Goal: Task Accomplishment & Management: Use online tool/utility

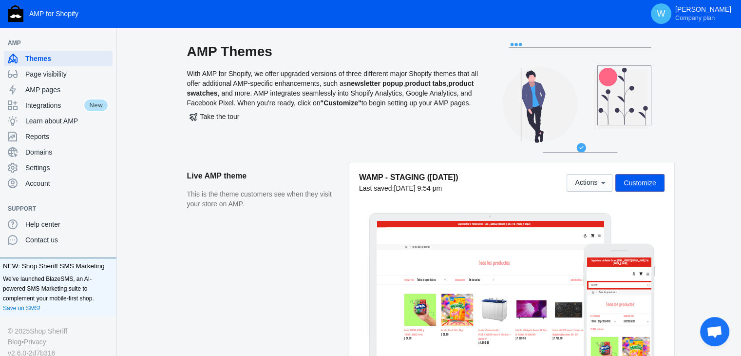
click at [258, 301] on aside "Live AMP theme This is the theme customers see when they visit your store on AM…" at bounding box center [268, 270] width 162 height 216
click at [334, 250] on aside "Live AMP theme This is the theme customers see when they visit your store on AM…" at bounding box center [268, 270] width 162 height 216
click at [645, 181] on span "Customize" at bounding box center [640, 183] width 32 height 8
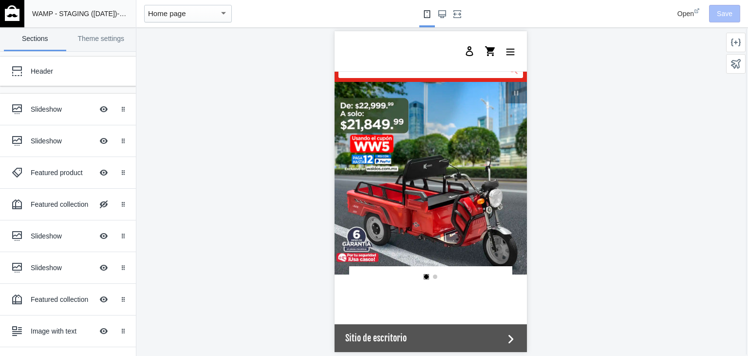
click at [314, 269] on div at bounding box center [430, 191] width 589 height 328
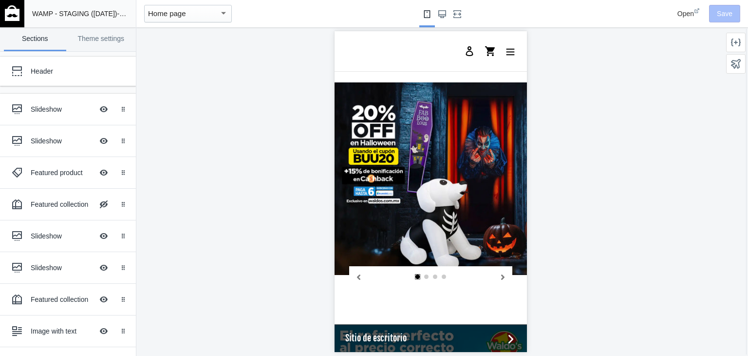
scroll to position [875, 0]
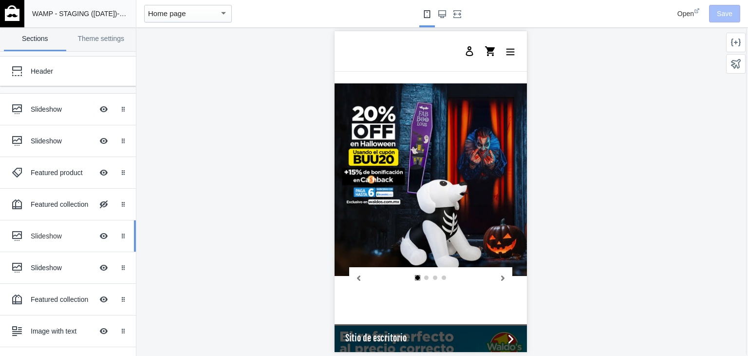
click at [37, 240] on div "Slideshow Hide Image with text overlay" at bounding box center [60, 235] width 107 height 21
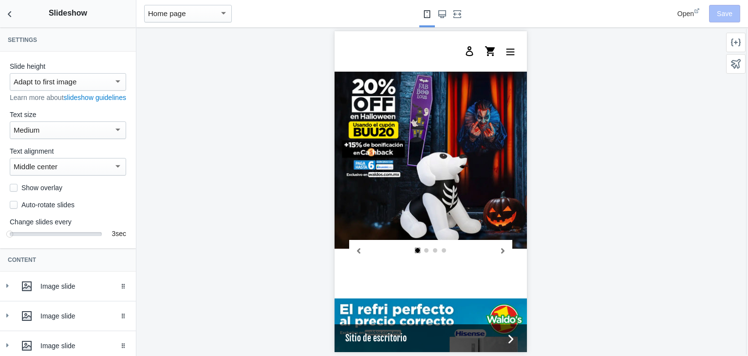
scroll to position [120, 0]
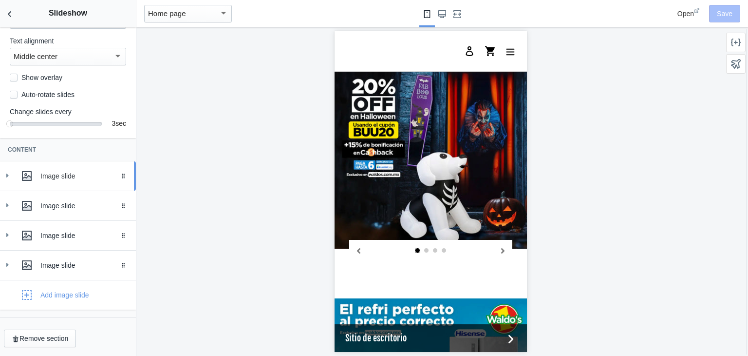
click at [12, 173] on div at bounding box center [7, 176] width 10 height 10
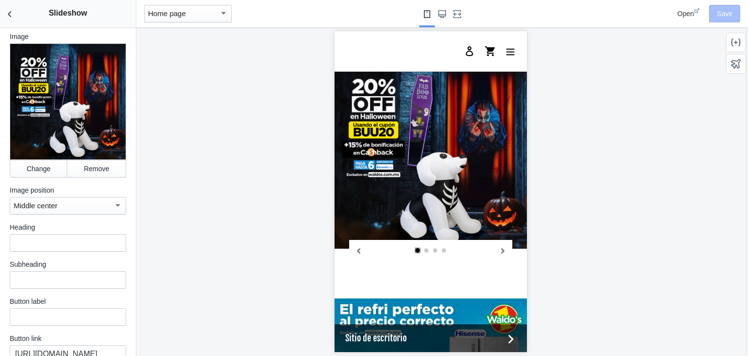
scroll to position [280, 0]
click at [28, 166] on button "Change" at bounding box center [38, 168] width 57 height 18
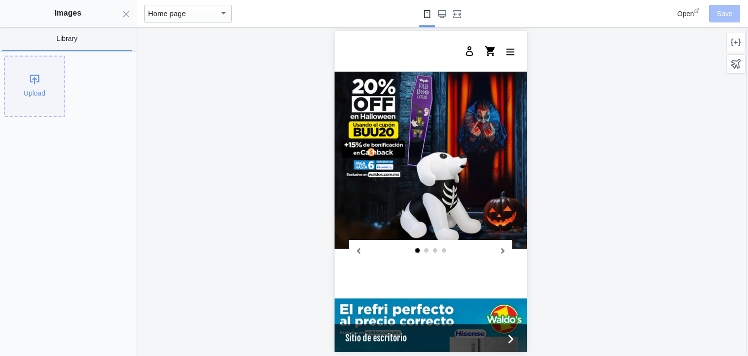
click at [45, 71] on div "Upload" at bounding box center [34, 86] width 59 height 59
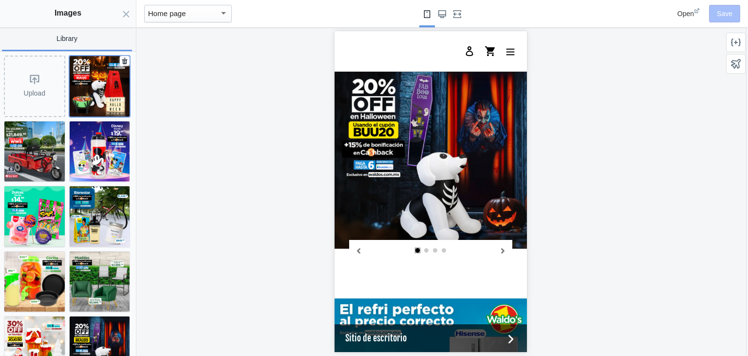
click at [74, 86] on img at bounding box center [100, 86] width 60 height 60
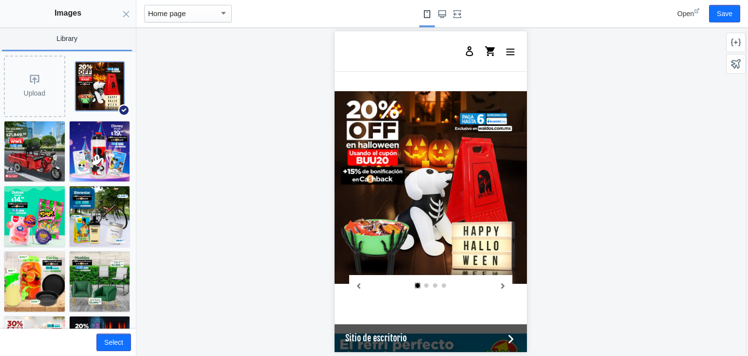
scroll to position [879, 0]
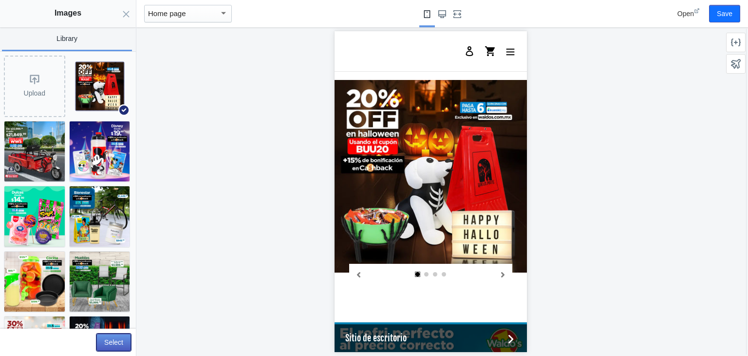
click at [113, 338] on button "Select" at bounding box center [113, 342] width 35 height 18
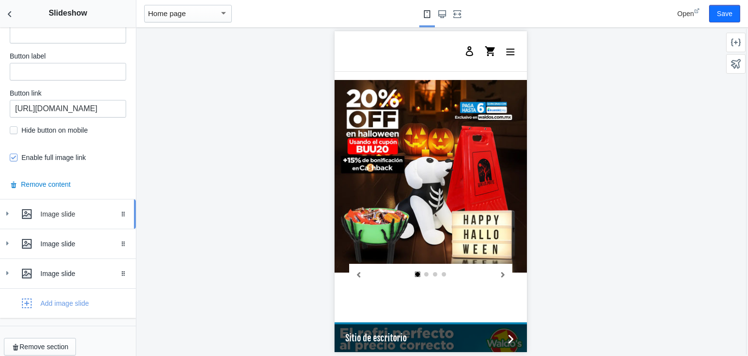
scroll to position [534, 0]
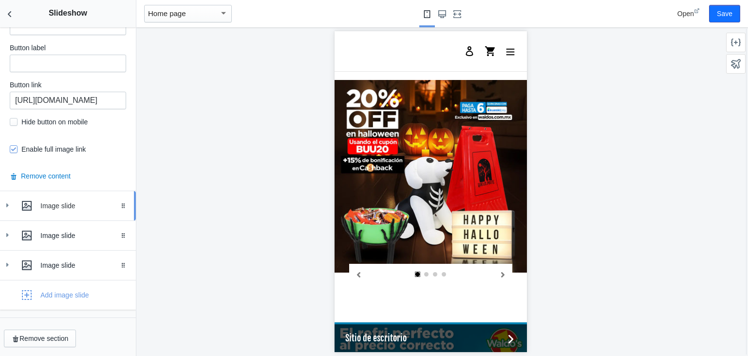
click at [2, 209] on link "Image slide Drag to reorder" at bounding box center [68, 205] width 136 height 29
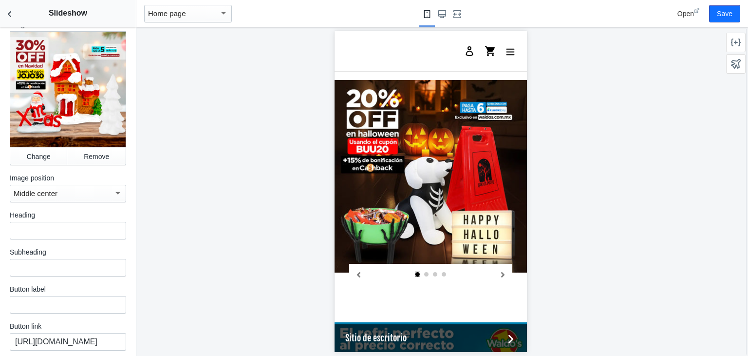
scroll to position [744, 0]
click at [24, 150] on button "Change" at bounding box center [38, 156] width 57 height 18
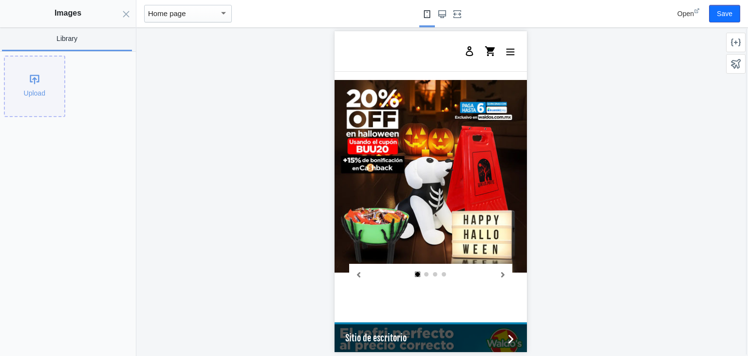
click at [27, 88] on div "Upload" at bounding box center [34, 86] width 59 height 59
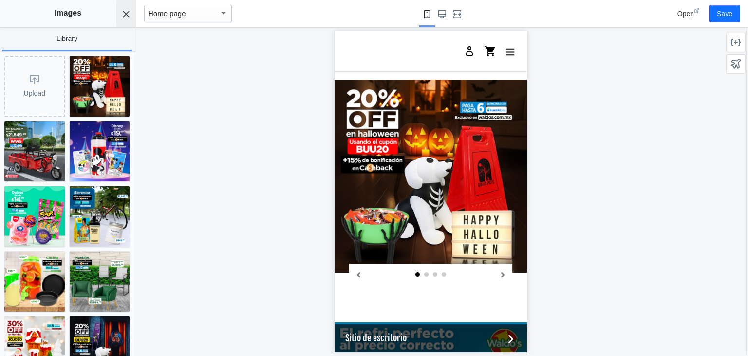
click at [131, 12] on button "Close panel" at bounding box center [125, 13] width 19 height 27
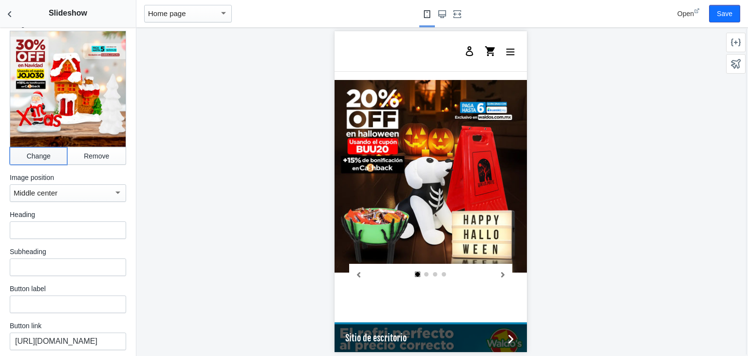
click at [35, 150] on button "Change" at bounding box center [38, 156] width 57 height 18
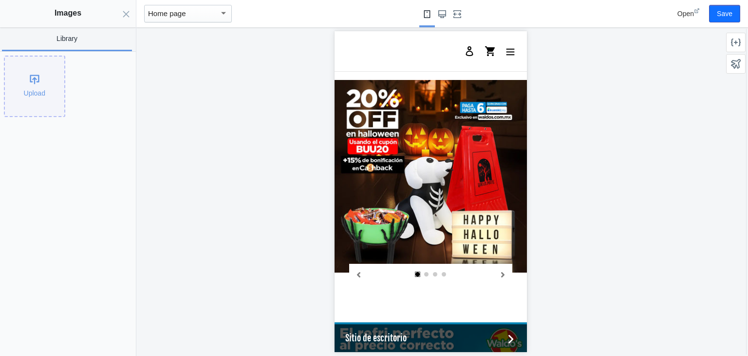
click at [34, 86] on div "Upload" at bounding box center [34, 86] width 59 height 59
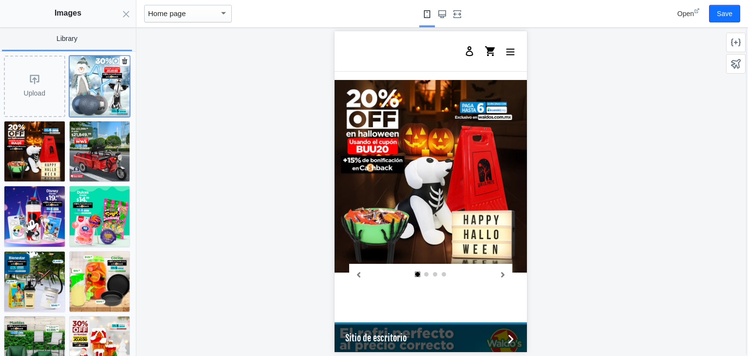
click at [90, 87] on img at bounding box center [100, 86] width 60 height 60
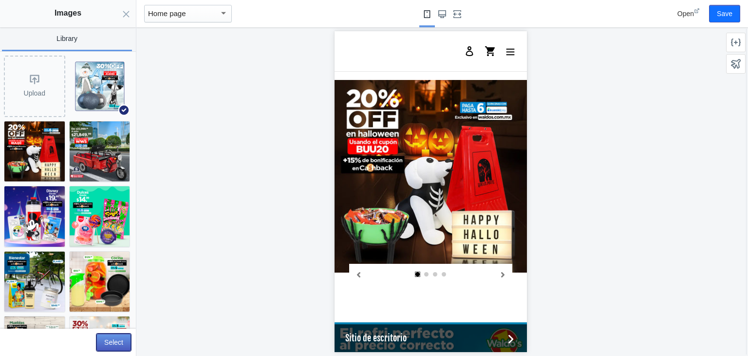
click at [114, 342] on button "Select" at bounding box center [113, 342] width 35 height 18
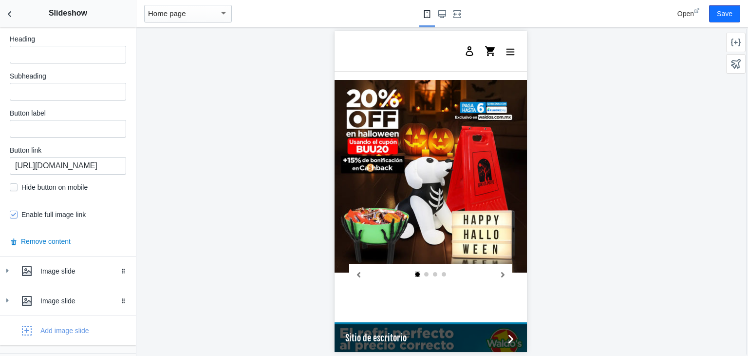
scroll to position [948, 0]
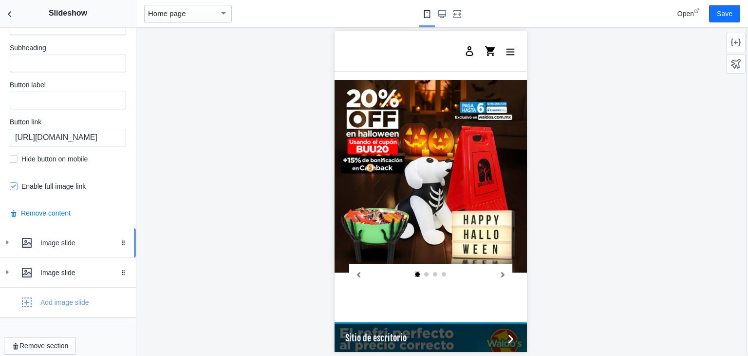
click at [0, 232] on link "Image slide Drag to reorder" at bounding box center [68, 242] width 136 height 29
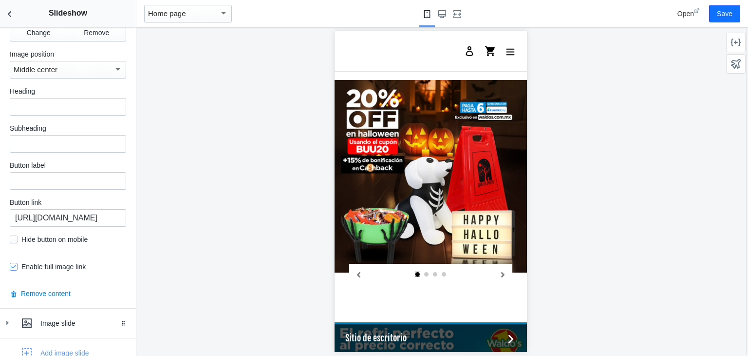
scroll to position [1361, 0]
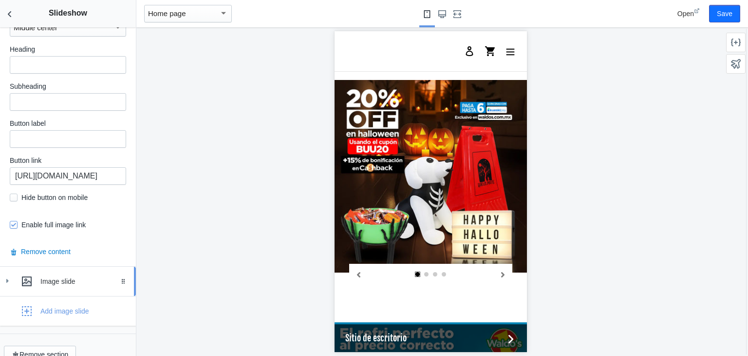
click at [8, 276] on icon at bounding box center [7, 281] width 10 height 10
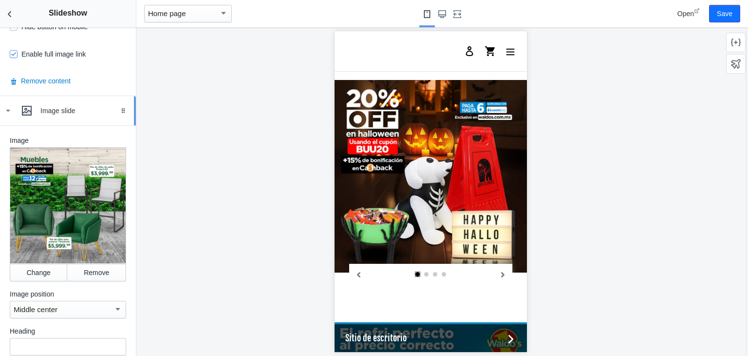
scroll to position [1535, 0]
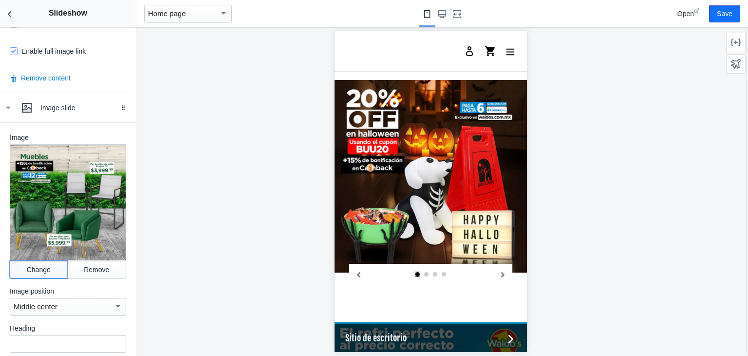
click at [28, 261] on button "Change" at bounding box center [38, 270] width 57 height 18
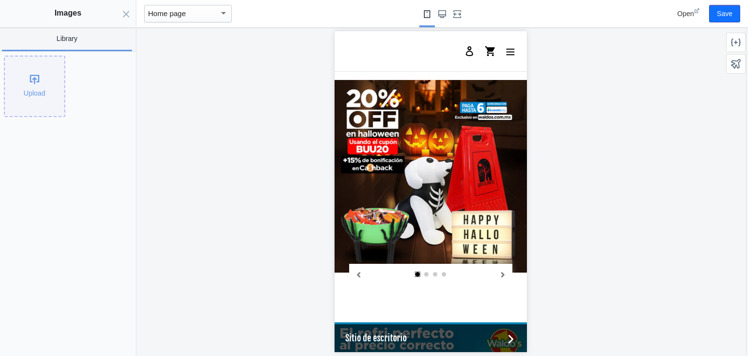
click at [27, 80] on div "Upload" at bounding box center [34, 86] width 59 height 59
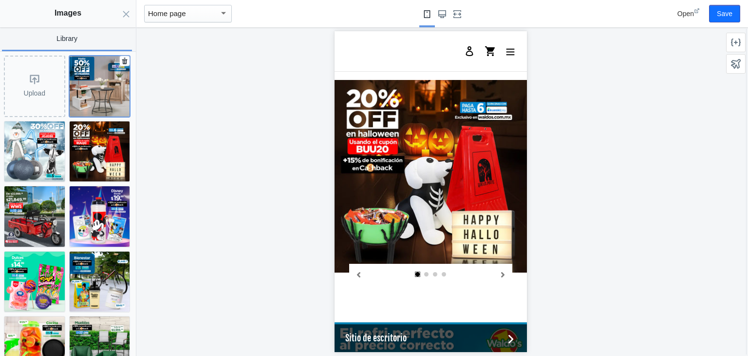
click at [76, 81] on img at bounding box center [100, 86] width 60 height 60
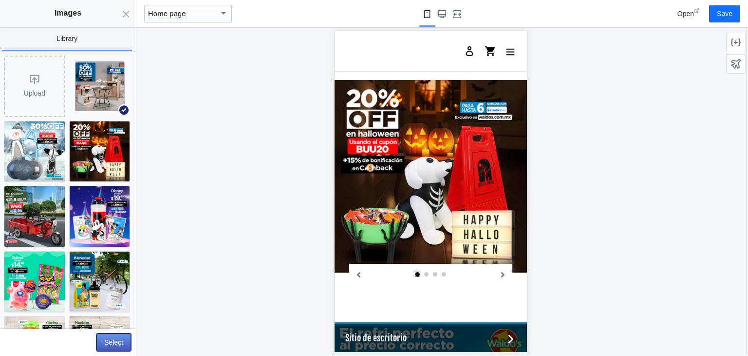
click at [117, 344] on button "Select" at bounding box center [113, 342] width 35 height 18
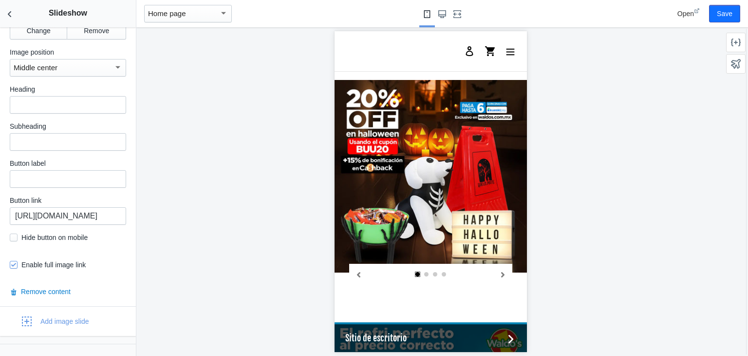
scroll to position [1776, 0]
click at [630, 163] on div at bounding box center [430, 191] width 589 height 328
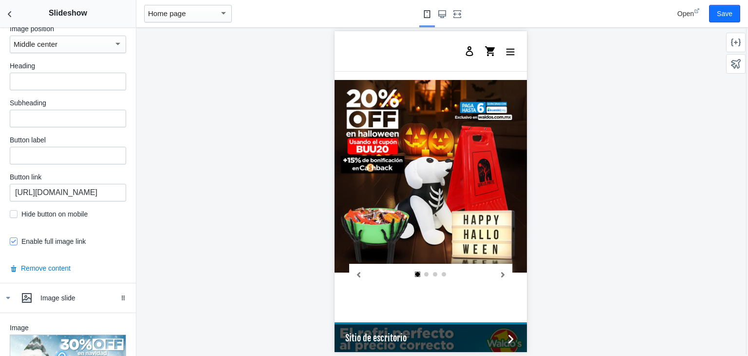
scroll to position [189, 0]
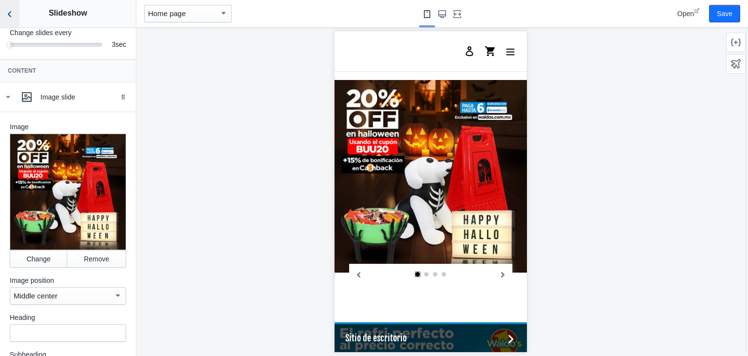
click at [4, 14] on button "Back to sections" at bounding box center [9, 13] width 19 height 27
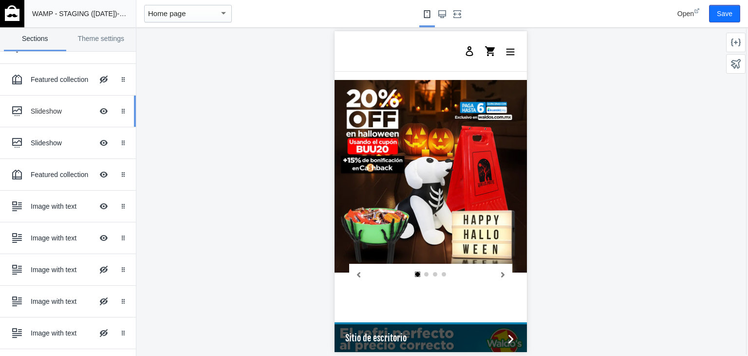
scroll to position [126, 0]
click at [44, 146] on div "Slideshow Hide Image with text overlay" at bounding box center [60, 141] width 107 height 21
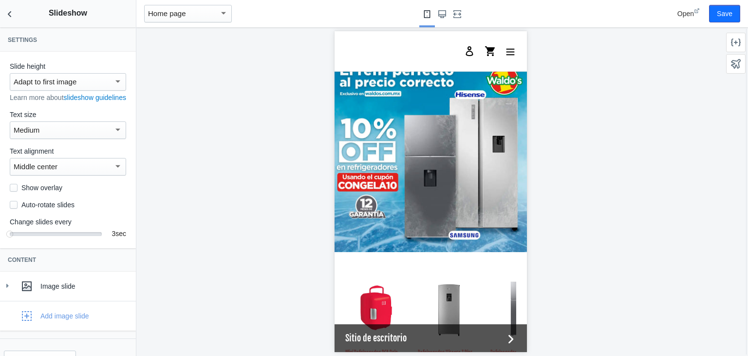
scroll to position [1145, 0]
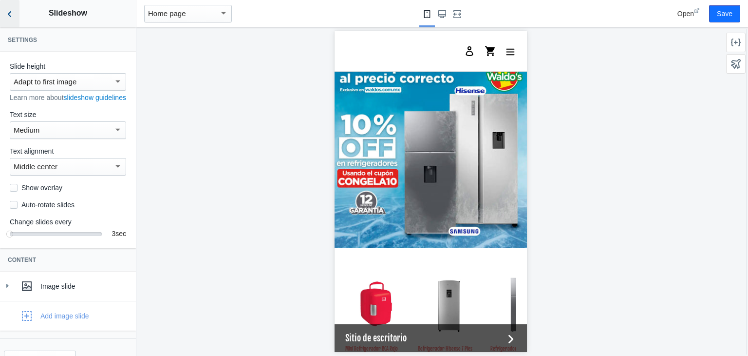
click at [8, 12] on icon "Back to sections" at bounding box center [10, 14] width 10 height 10
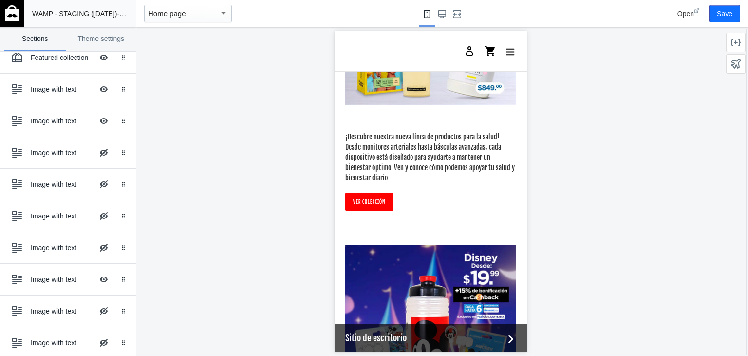
scroll to position [1996, 0]
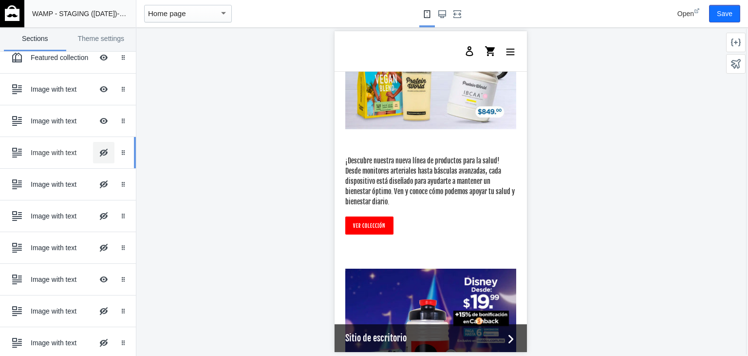
click at [96, 147] on button "Hide Image with text overlay" at bounding box center [103, 152] width 21 height 21
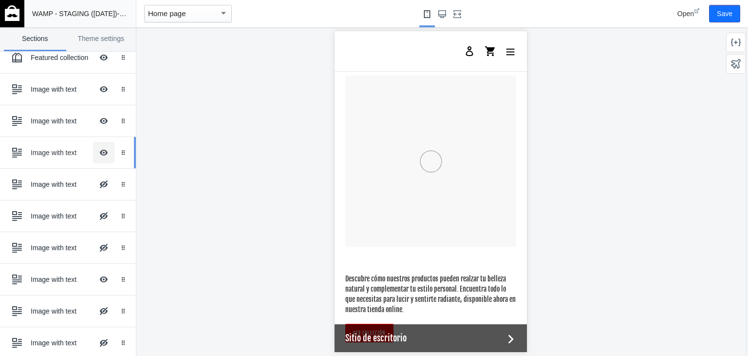
scroll to position [2190, 0]
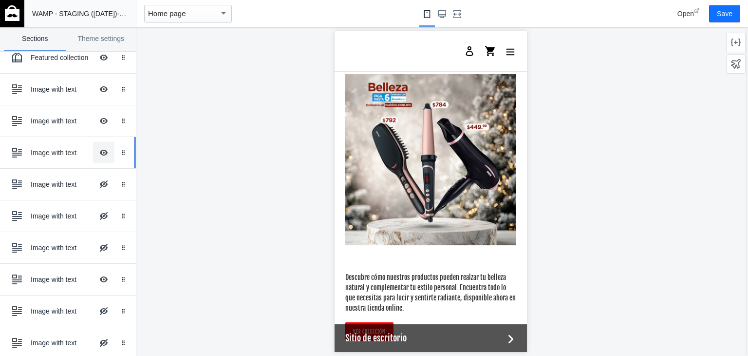
click at [96, 147] on button "Hide Image with text overlay" at bounding box center [103, 152] width 21 height 21
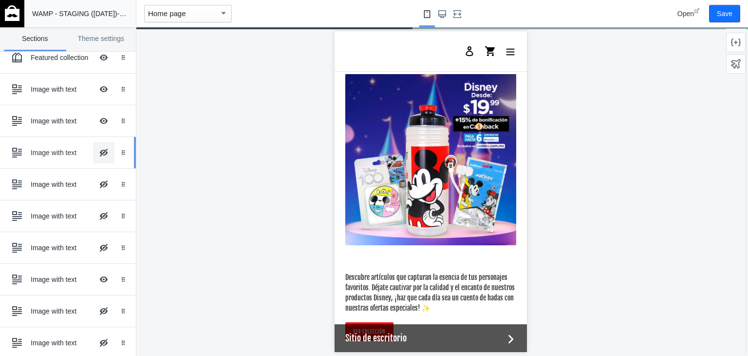
scroll to position [1897, 0]
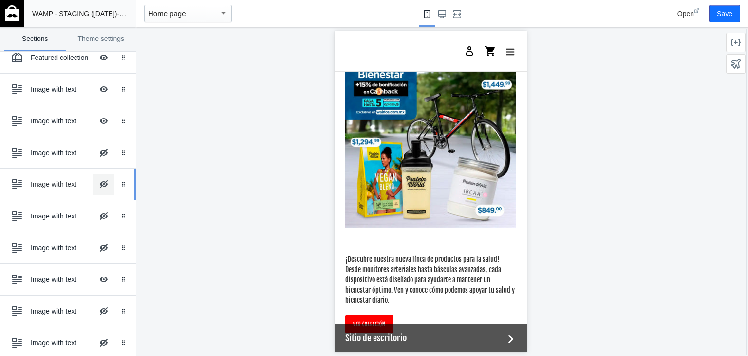
click at [95, 183] on button "Hide Image with text overlay" at bounding box center [103, 183] width 21 height 21
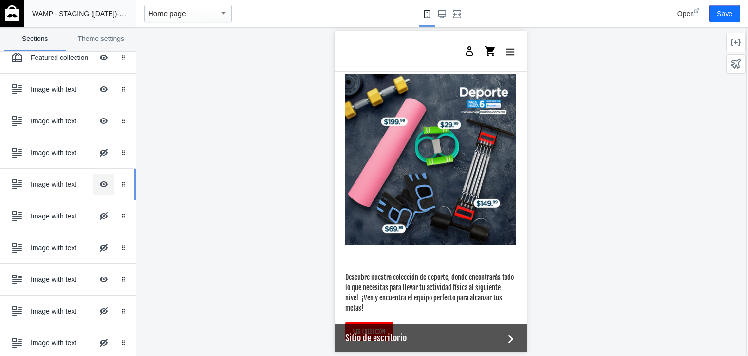
click at [95, 183] on button "Hide Image with text overlay" at bounding box center [103, 183] width 21 height 21
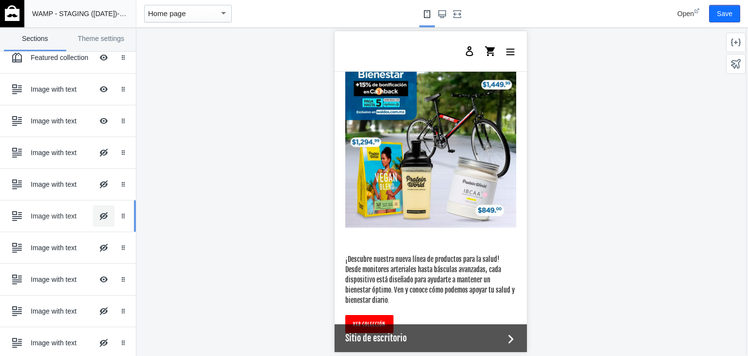
click at [97, 216] on button "Hide Image with text overlay" at bounding box center [103, 215] width 21 height 21
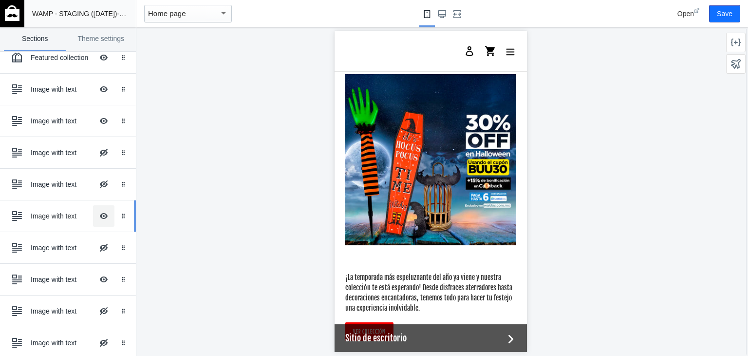
click at [97, 216] on button "Hide Image with text overlay" at bounding box center [103, 215] width 21 height 21
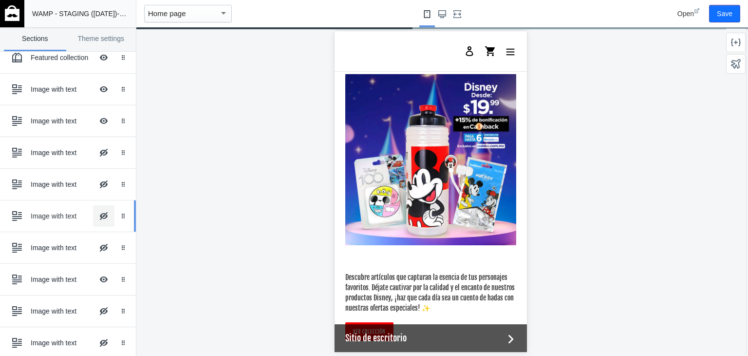
scroll to position [1897, 0]
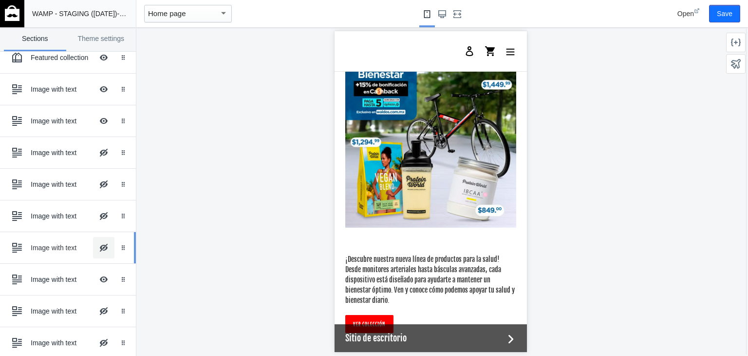
click at [95, 246] on button "Hide Image with text overlay" at bounding box center [103, 247] width 21 height 21
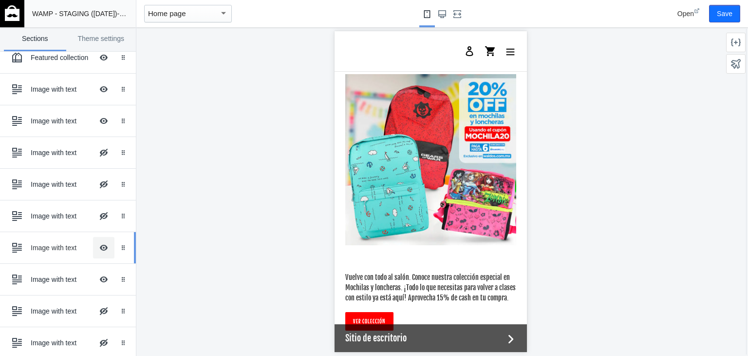
click at [95, 246] on button "Hide Image with text overlay" at bounding box center [103, 247] width 21 height 21
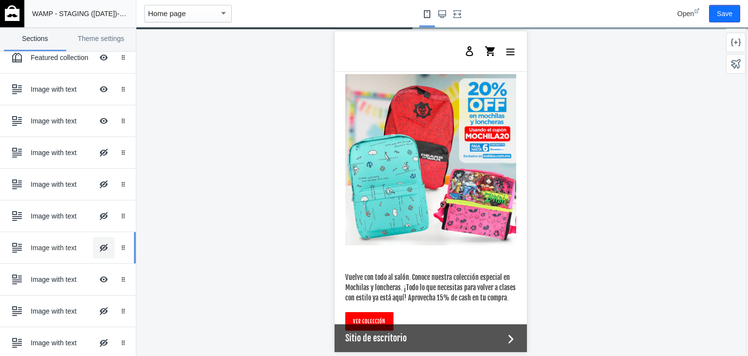
scroll to position [1897, 0]
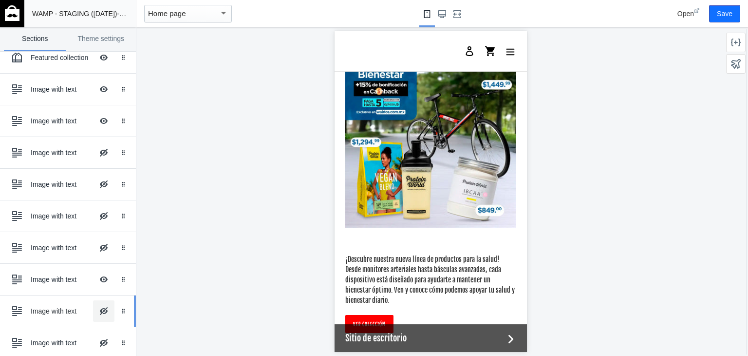
click at [98, 306] on button "Hide Image with text overlay" at bounding box center [103, 310] width 21 height 21
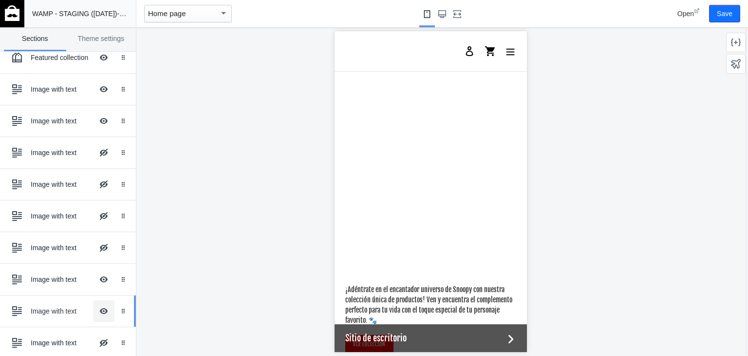
scroll to position [2483, 0]
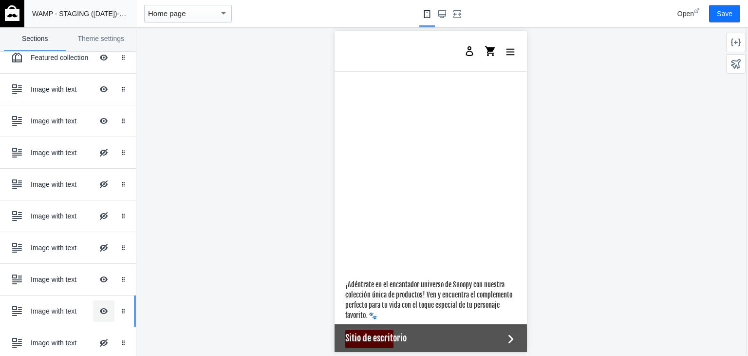
click at [98, 306] on button "Hide Image with text overlay" at bounding box center [103, 310] width 21 height 21
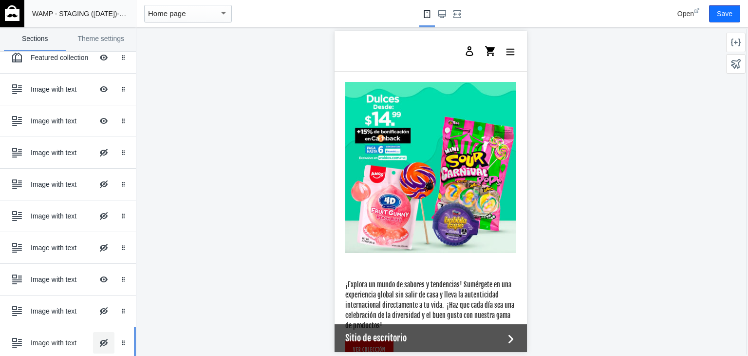
click at [97, 339] on button "Hide Image with text overlay" at bounding box center [103, 342] width 21 height 21
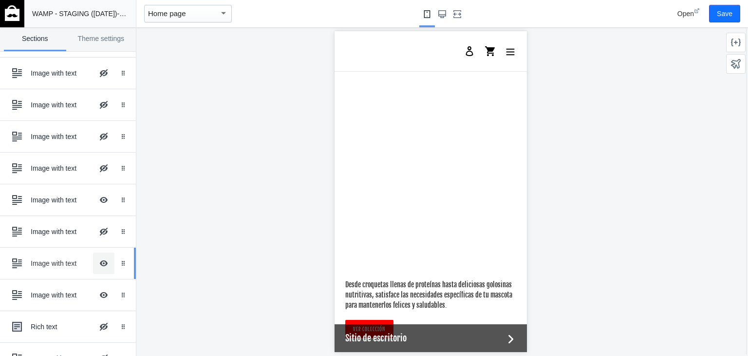
scroll to position [322, 0]
click at [25, 259] on div at bounding box center [16, 262] width 19 height 19
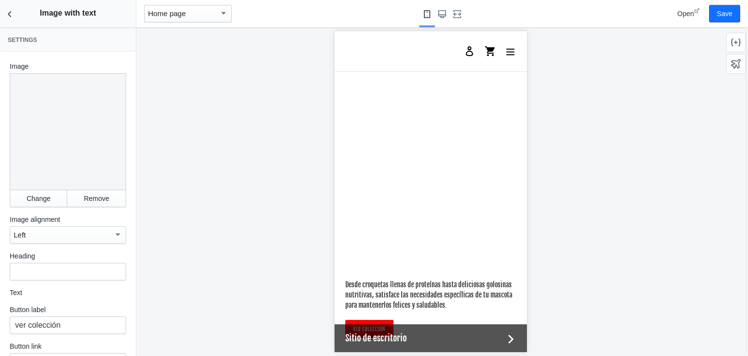
scroll to position [62, 0]
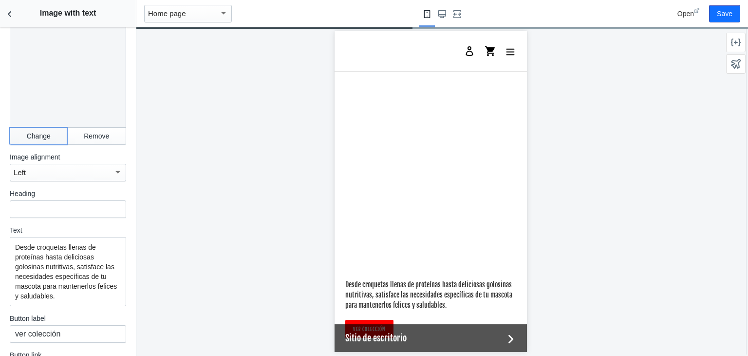
click at [31, 131] on button "Change" at bounding box center [38, 136] width 57 height 18
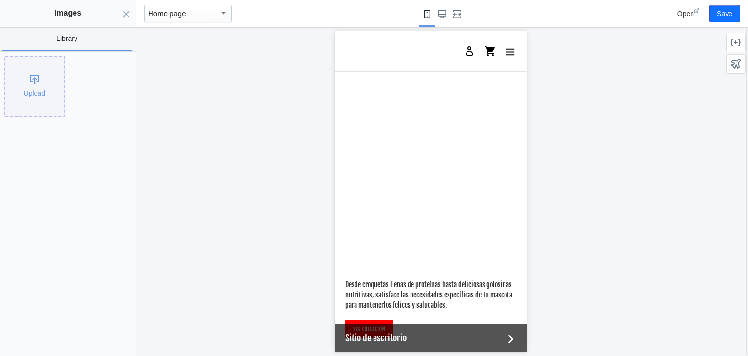
click at [39, 79] on div "Upload" at bounding box center [34, 86] width 59 height 59
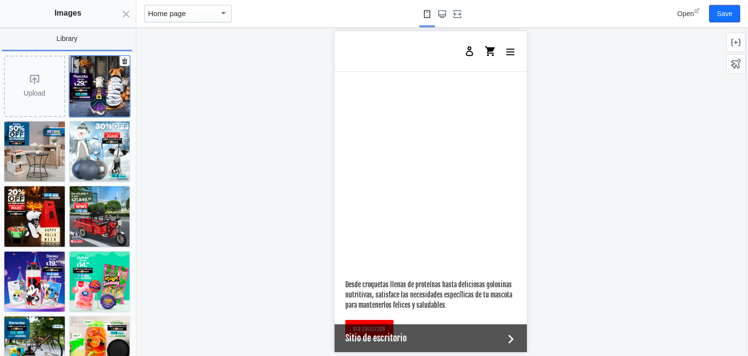
click at [101, 88] on img at bounding box center [100, 86] width 60 height 60
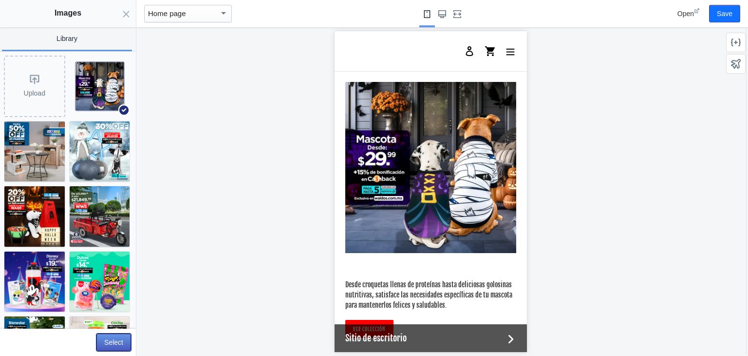
click at [118, 344] on button "Select" at bounding box center [113, 342] width 35 height 18
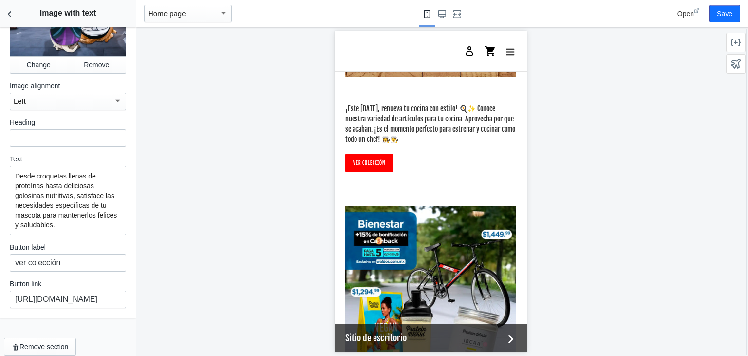
scroll to position [1746, 0]
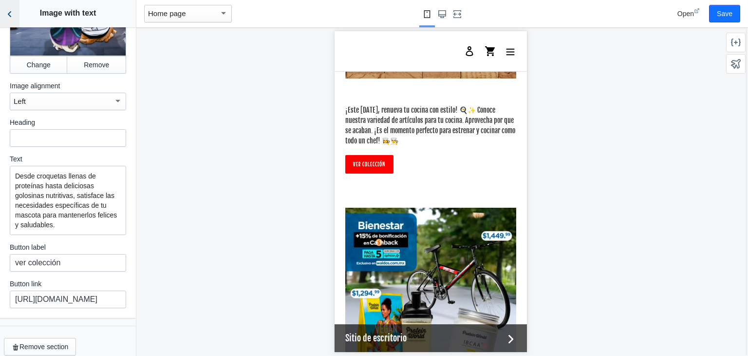
click at [12, 16] on icon "Back to sections" at bounding box center [10, 14] width 10 height 10
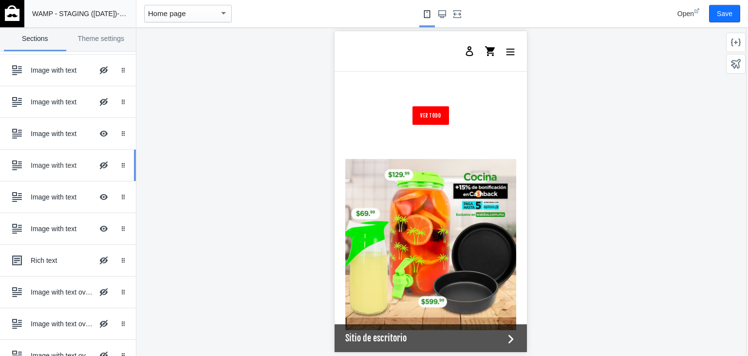
scroll to position [388, 0]
click at [96, 195] on button "Hide Image with text overlay" at bounding box center [103, 196] width 21 height 21
click at [99, 227] on button "Hide Image with text overlay" at bounding box center [103, 227] width 21 height 21
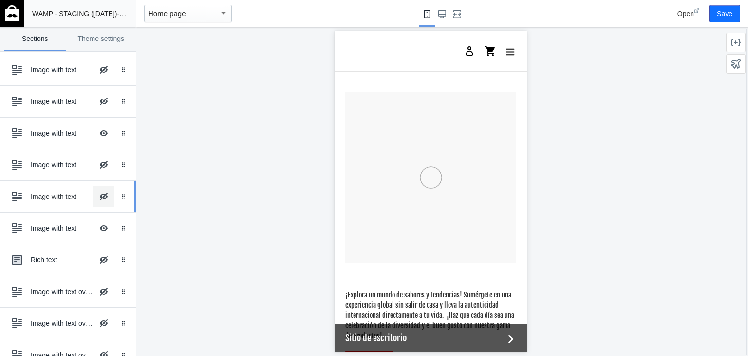
click at [96, 194] on button "Hide Image with text overlay" at bounding box center [103, 196] width 21 height 21
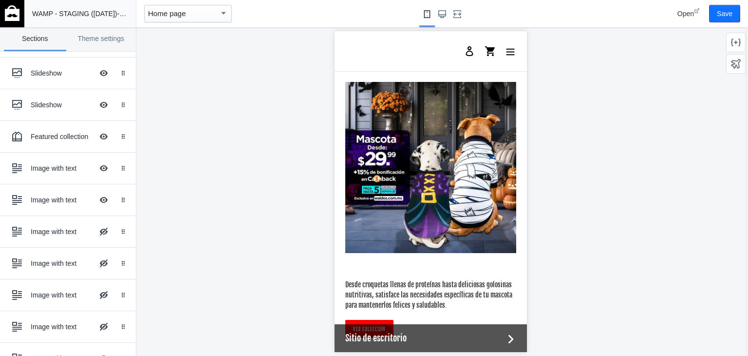
scroll to position [160, 0]
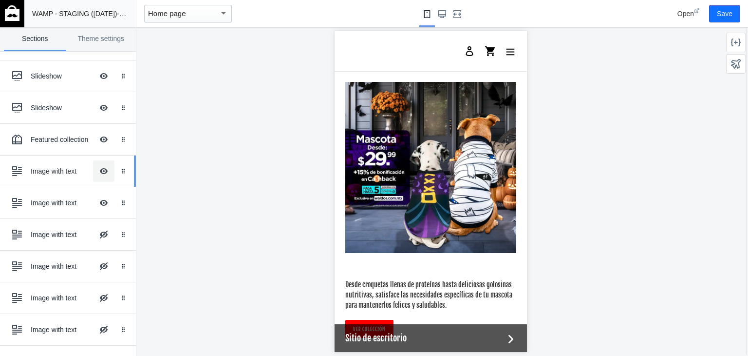
click at [94, 168] on button "Hide Image with text overlay" at bounding box center [103, 170] width 21 height 21
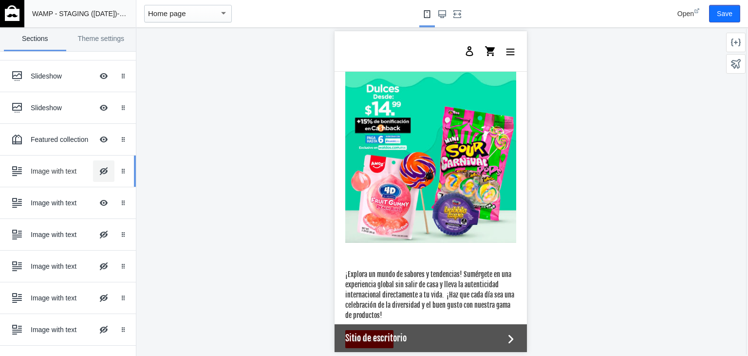
scroll to position [2190, 0]
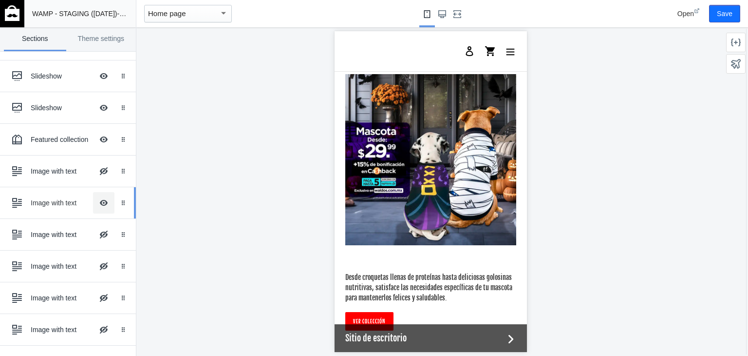
click at [97, 202] on button "Hide Image with text overlay" at bounding box center [103, 202] width 21 height 21
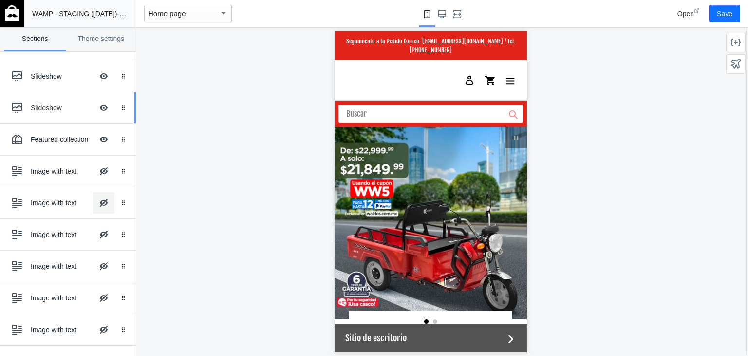
scroll to position [0, 0]
click at [12, 117] on div at bounding box center [16, 108] width 19 height 19
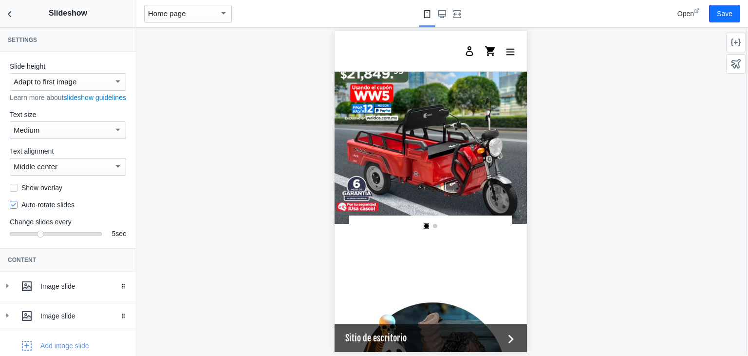
scroll to position [60, 0]
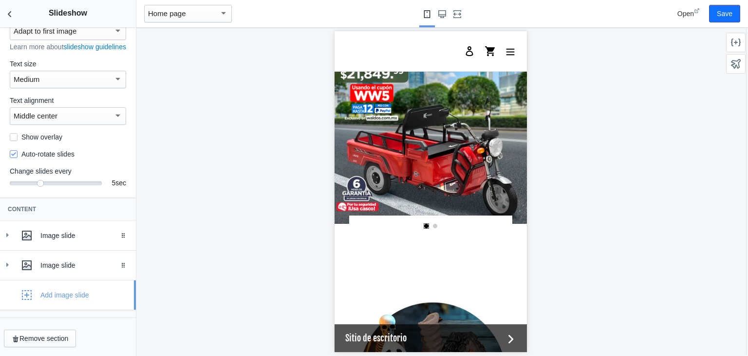
click at [27, 299] on icon "button" at bounding box center [27, 295] width 10 height 10
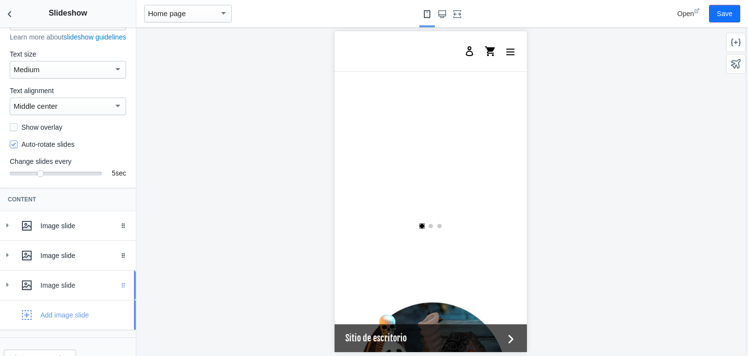
scroll to position [0, 370]
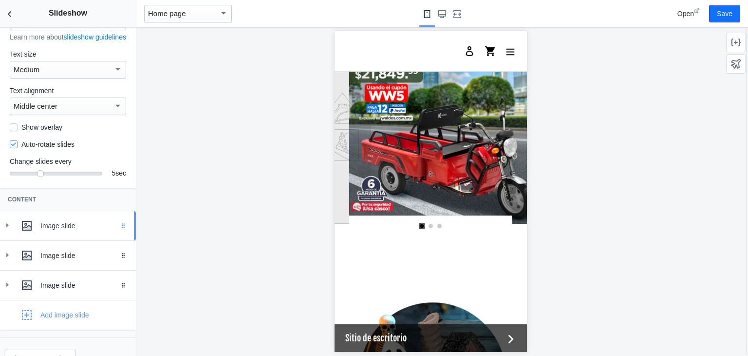
drag, startPoint x: 117, startPoint y: 299, endPoint x: 113, endPoint y: 241, distance: 58.6
drag, startPoint x: 113, startPoint y: 241, endPoint x: 193, endPoint y: 293, distance: 95.4
click at [193, 293] on div at bounding box center [430, 191] width 589 height 328
drag, startPoint x: 115, startPoint y: 291, endPoint x: 113, endPoint y: 242, distance: 49.3
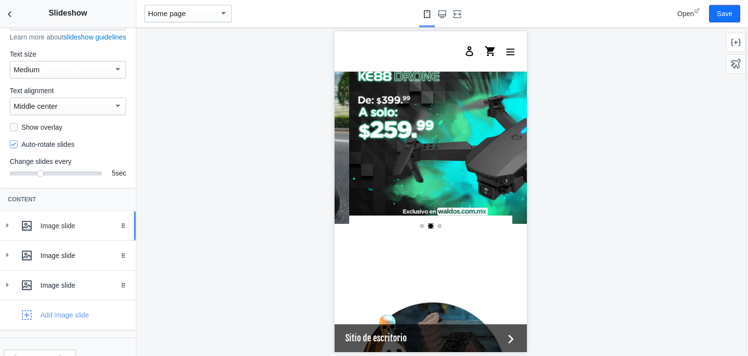
click at [8, 230] on icon at bounding box center [7, 225] width 10 height 10
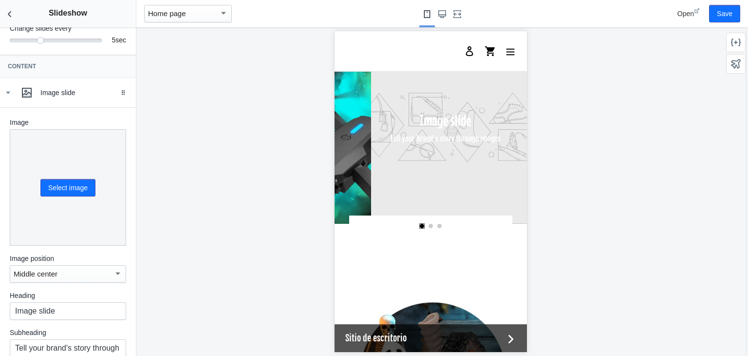
scroll to position [203, 0]
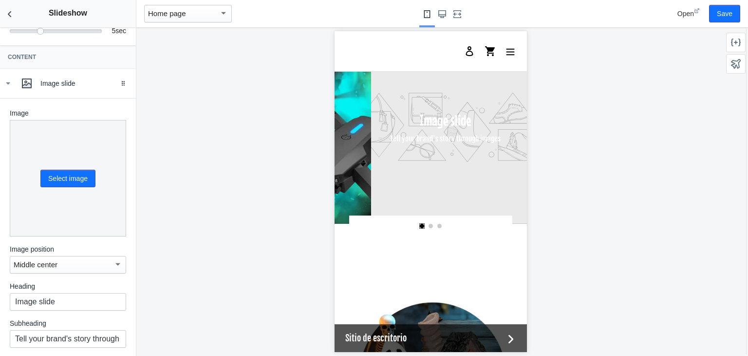
click at [51, 173] on div "Select image" at bounding box center [64, 174] width 63 height 25
click at [57, 185] on button "Select image" at bounding box center [67, 179] width 55 height 18
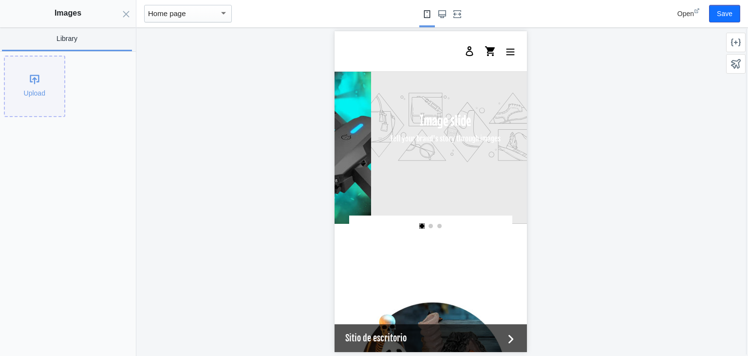
click at [34, 90] on div "Upload" at bounding box center [34, 86] width 59 height 59
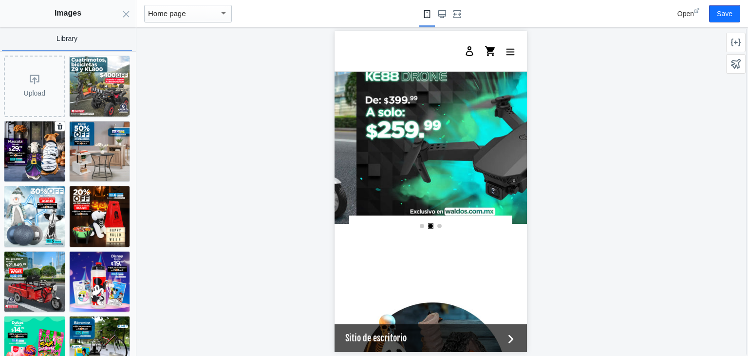
scroll to position [0, 370]
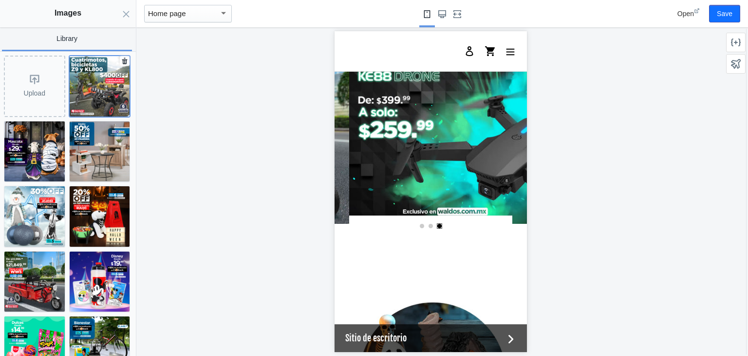
click at [86, 98] on img at bounding box center [100, 86] width 60 height 60
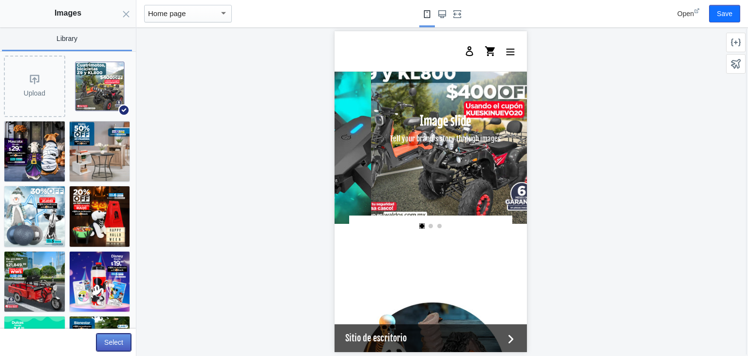
click at [116, 341] on button "Select" at bounding box center [113, 342] width 35 height 18
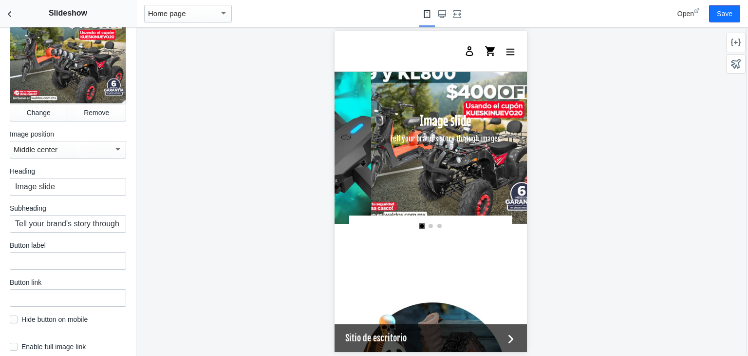
scroll to position [337, 0]
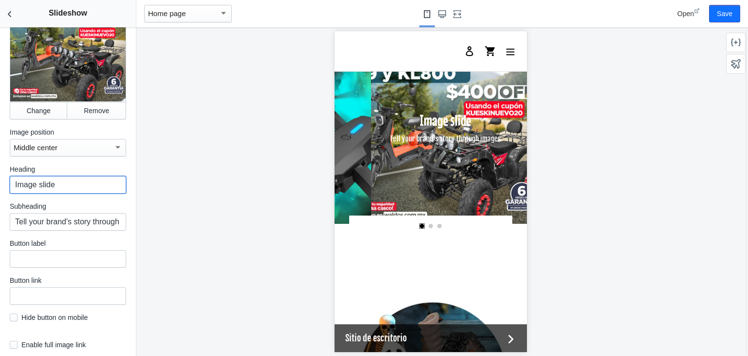
click at [75, 184] on input "Image slide" at bounding box center [68, 185] width 116 height 18
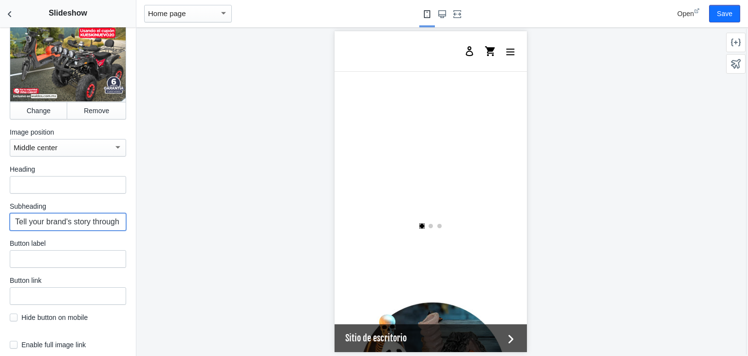
scroll to position [0, 370]
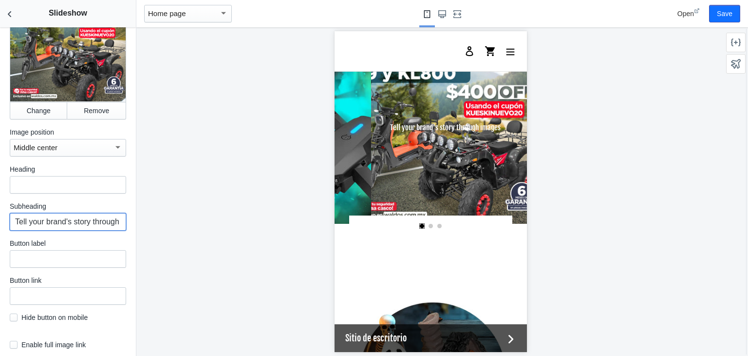
click at [75, 224] on input "Tell your brand's story through images" at bounding box center [68, 222] width 116 height 18
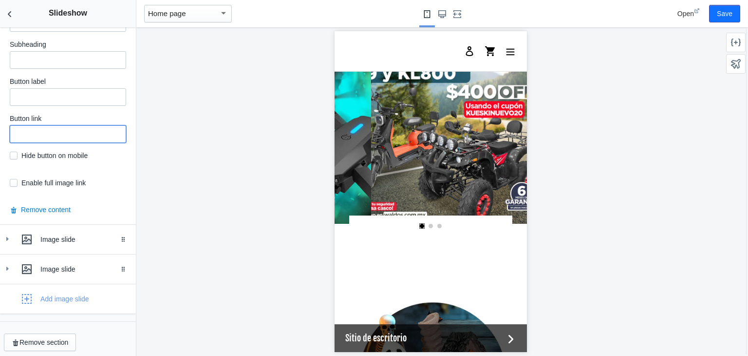
click at [49, 136] on input "text" at bounding box center [68, 134] width 116 height 18
paste input "https://waldos.com.mx/collections/kueskinuevo20"
type input "https://waldos.com.mx/collections/kueskinuevo20"
click at [15, 185] on input "checkbox" at bounding box center [14, 183] width 8 height 8
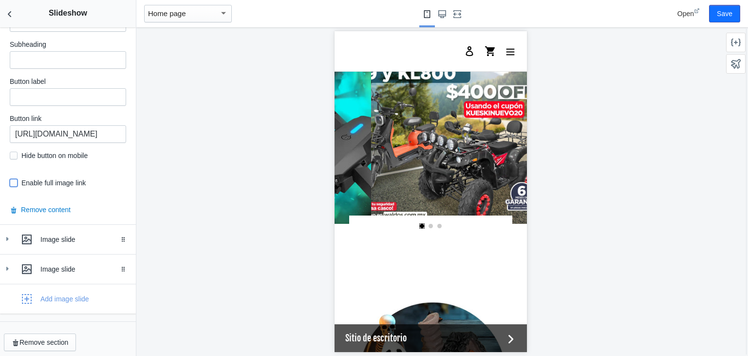
checkbox input "true"
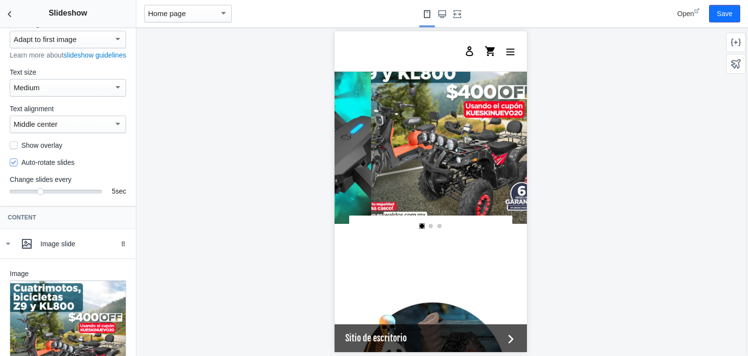
scroll to position [8, 0]
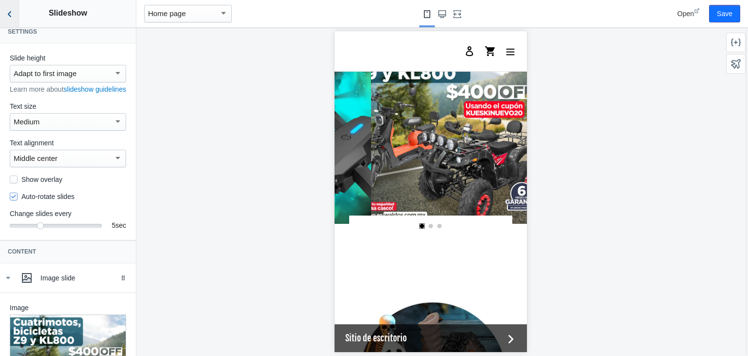
click at [5, 7] on button "Back to sections" at bounding box center [9, 13] width 19 height 27
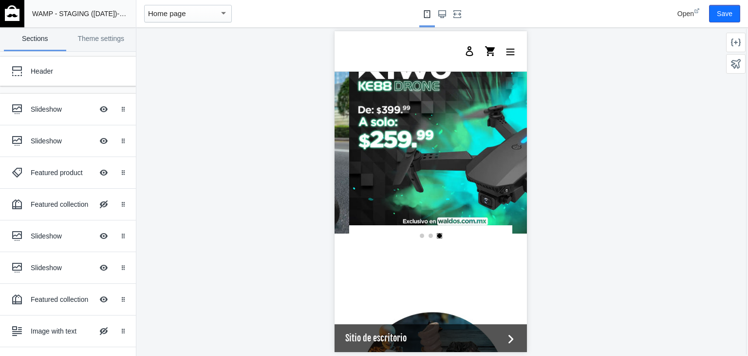
scroll to position [0, 0]
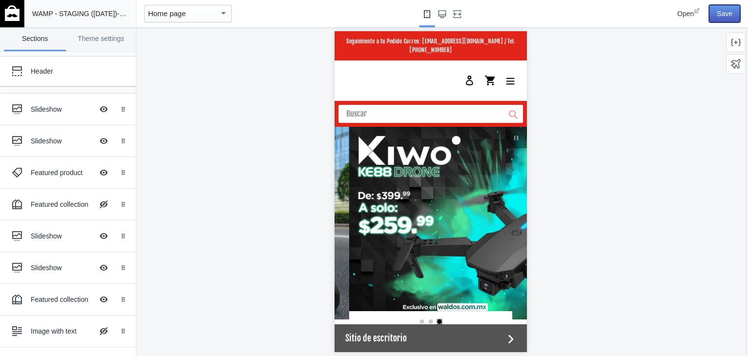
click at [725, 19] on button "Save" at bounding box center [724, 14] width 31 height 18
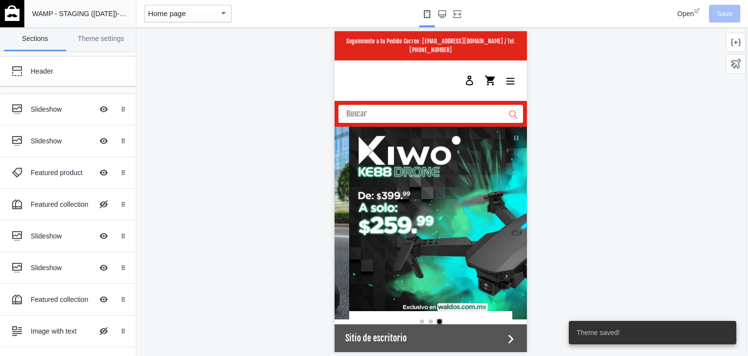
click at [243, 133] on div at bounding box center [430, 191] width 589 height 328
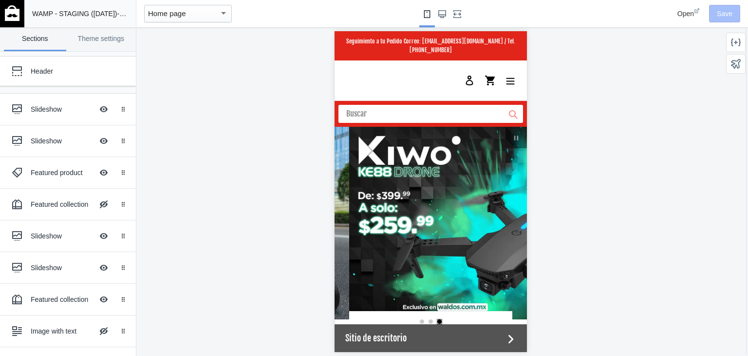
click at [13, 17] on img at bounding box center [12, 13] width 15 height 16
